Goal: Navigation & Orientation: Go to known website

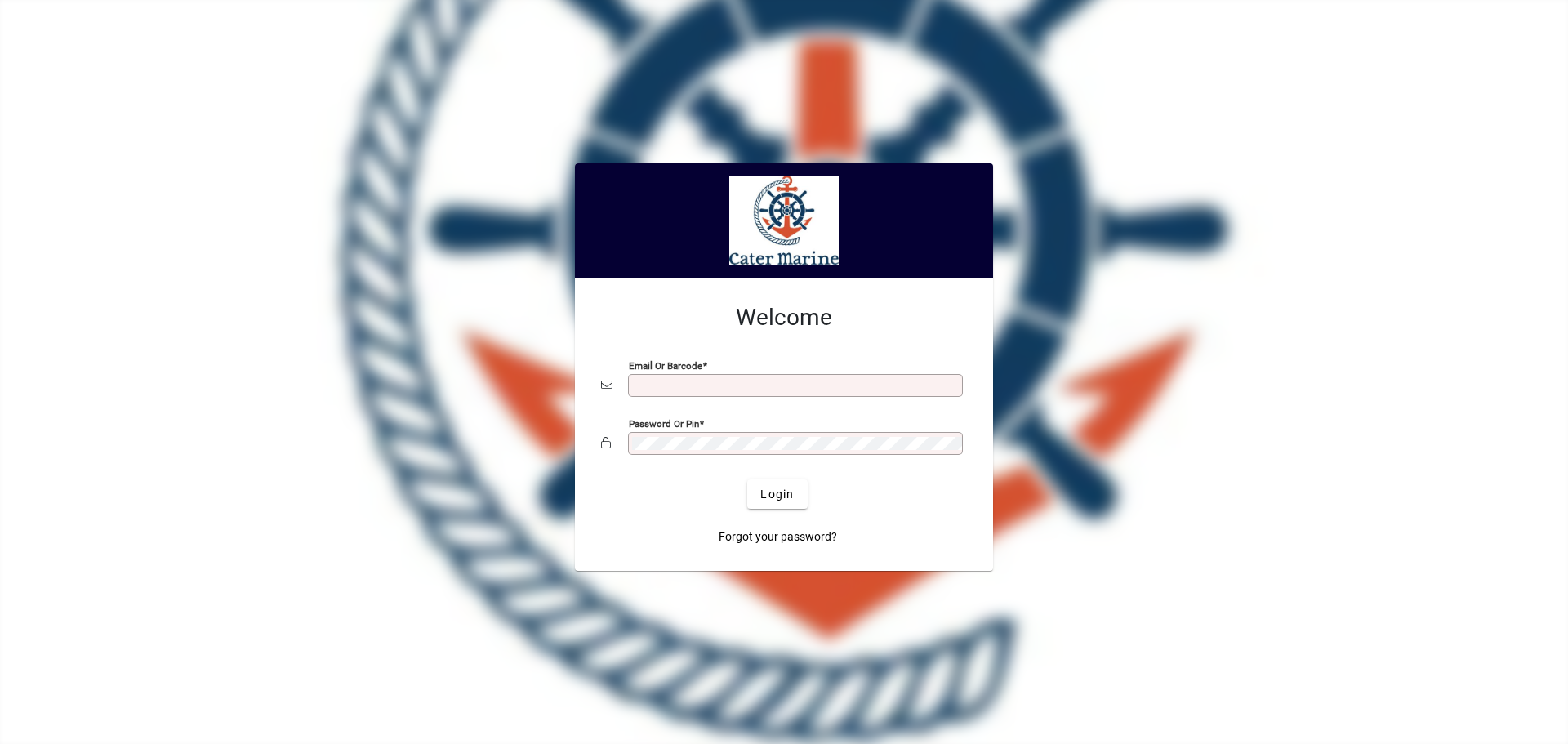
click at [735, 386] on input "Email or Barcode" at bounding box center [796, 386] width 330 height 13
type input "**********"
click at [747, 480] on button "Login" at bounding box center [777, 494] width 59 height 30
